Goal: Transaction & Acquisition: Download file/media

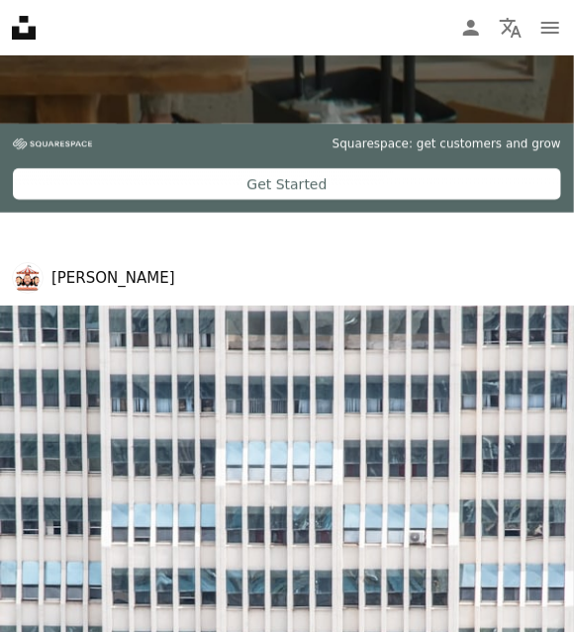
scroll to position [1682, 0]
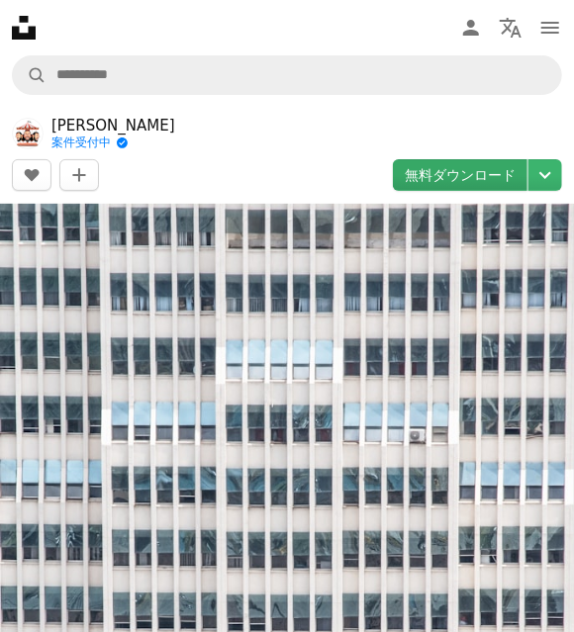
click at [489, 184] on link "無料ダウンロード" at bounding box center [460, 175] width 135 height 32
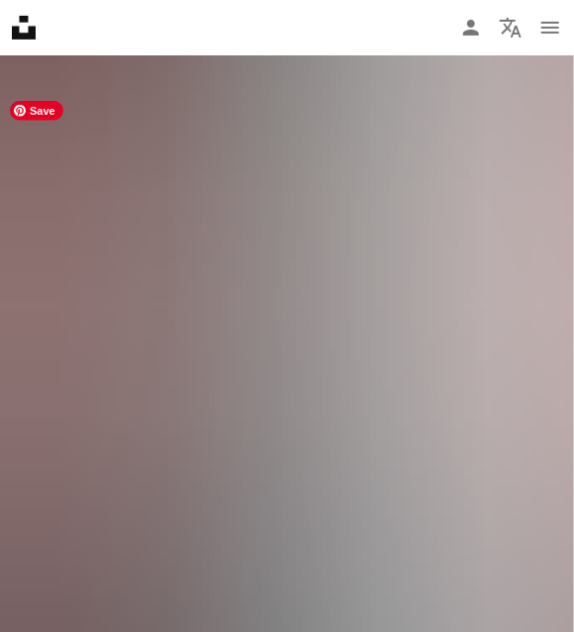
scroll to position [3759, 0]
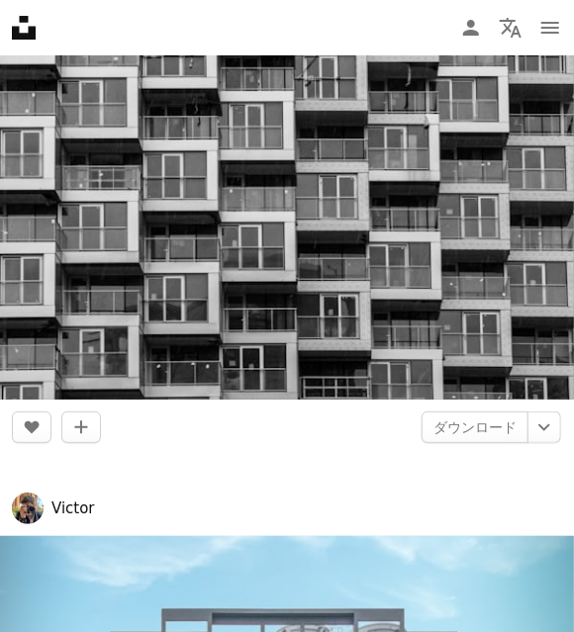
scroll to position [15897, 0]
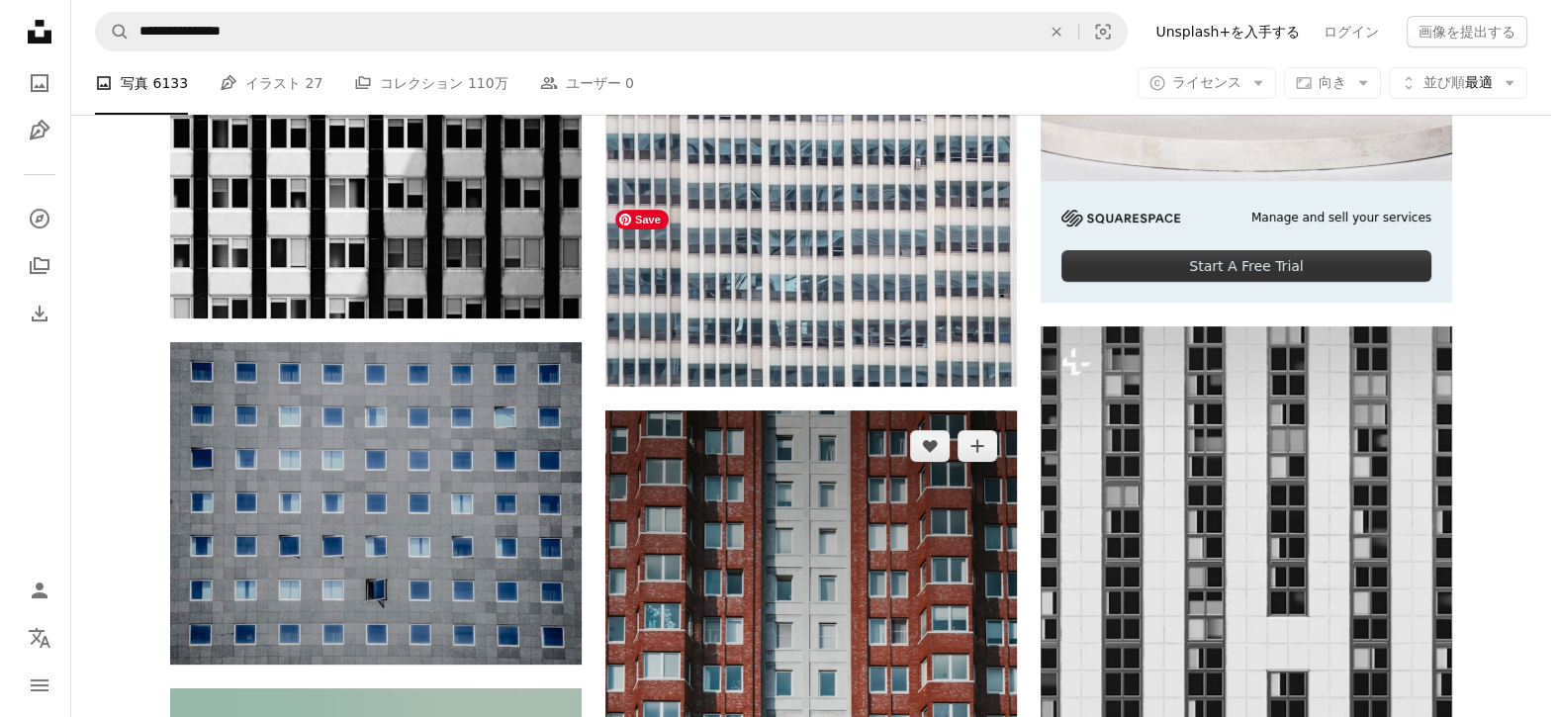
scroll to position [989, 0]
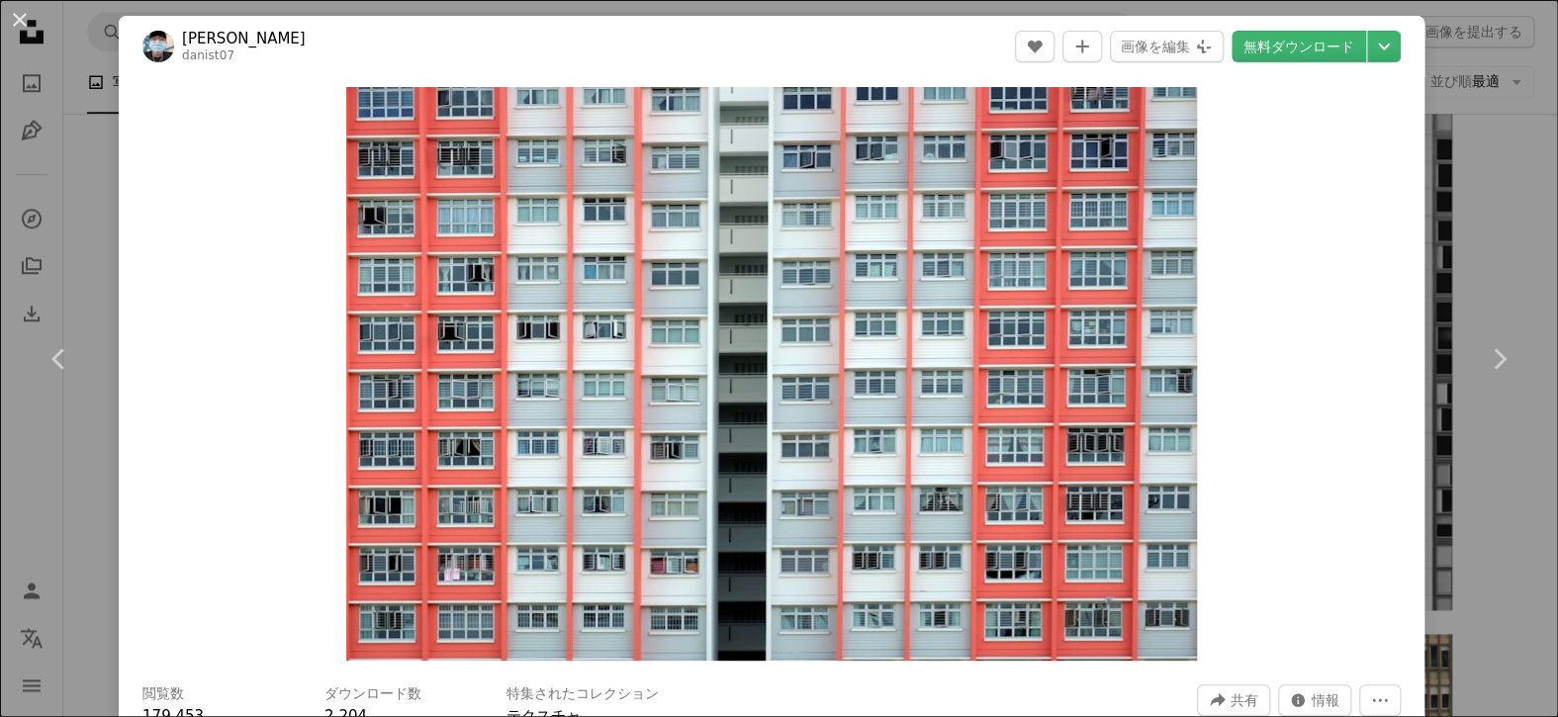
drag, startPoint x: 836, startPoint y: 383, endPoint x: 1290, endPoint y: 69, distance: 551.9
click at [573, 69] on header "Danist Soh danist07 A heart A plus sign 画像を編集 Plus sign for Unsplash+ 無料ダウンロード …" at bounding box center [772, 46] width 1306 height 61
click at [573, 47] on link "無料ダウンロード" at bounding box center [1299, 47] width 135 height 32
